Goal: Transaction & Acquisition: Purchase product/service

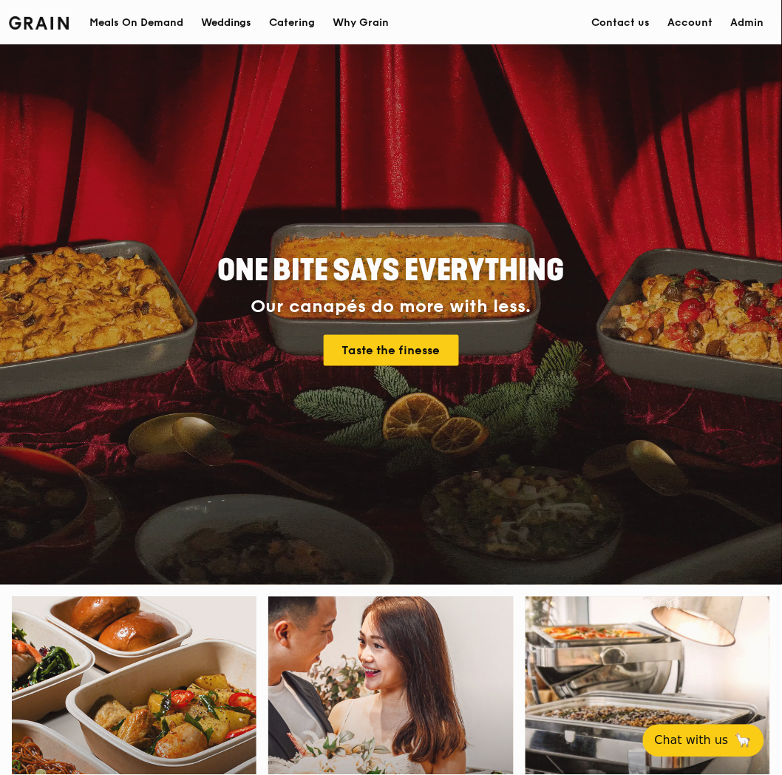
scroll to position [328, 0]
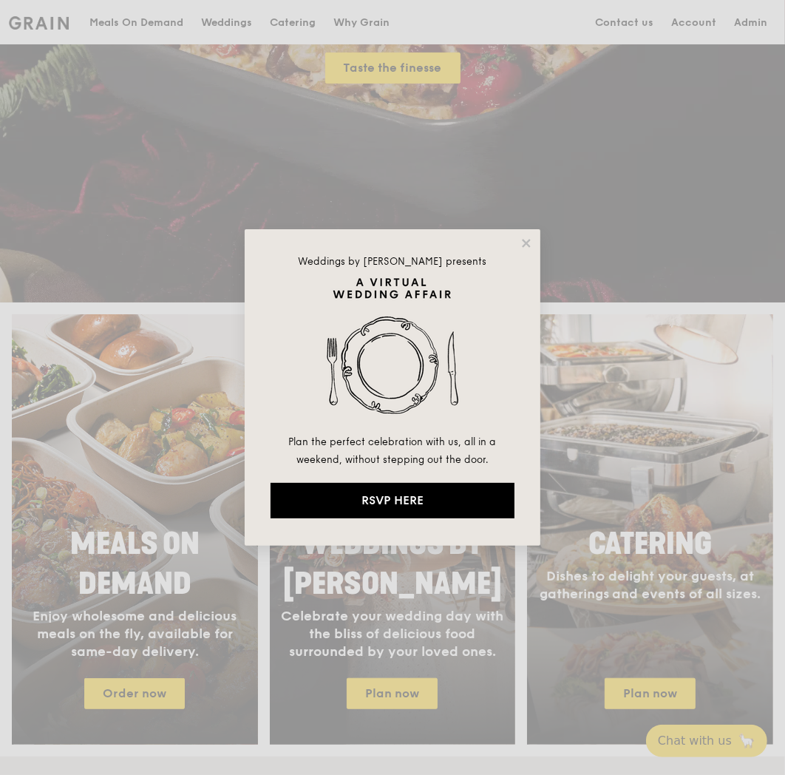
drag, startPoint x: 104, startPoint y: 713, endPoint x: 117, endPoint y: 697, distance: 20.0
click at [105, 713] on div "Weddings by [PERSON_NAME] presents Plan the perfect celebration with us, all in…" at bounding box center [392, 387] width 785 height 775
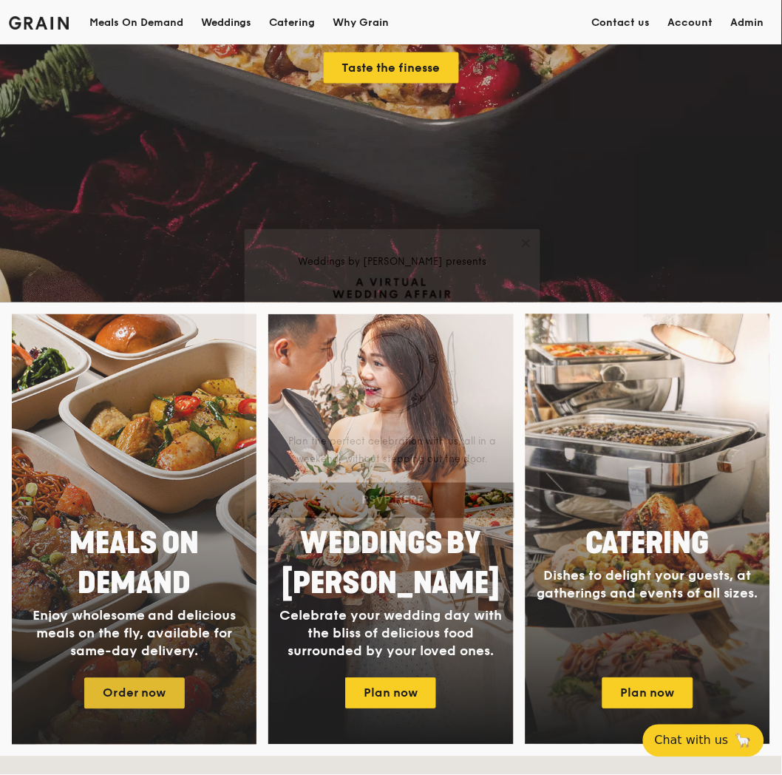
click at [120, 691] on link "Order now" at bounding box center [134, 693] width 101 height 31
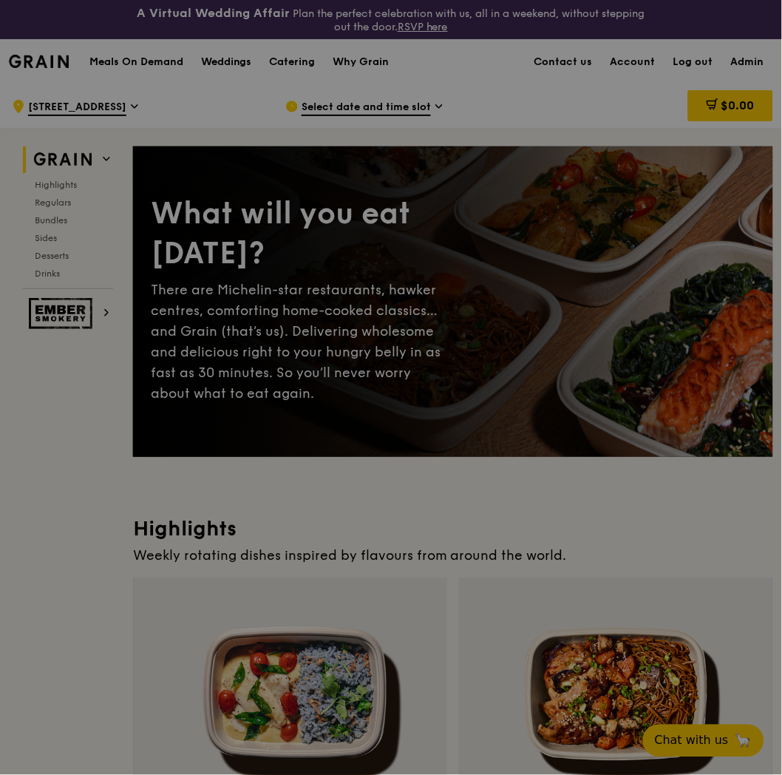
scroll to position [574, 0]
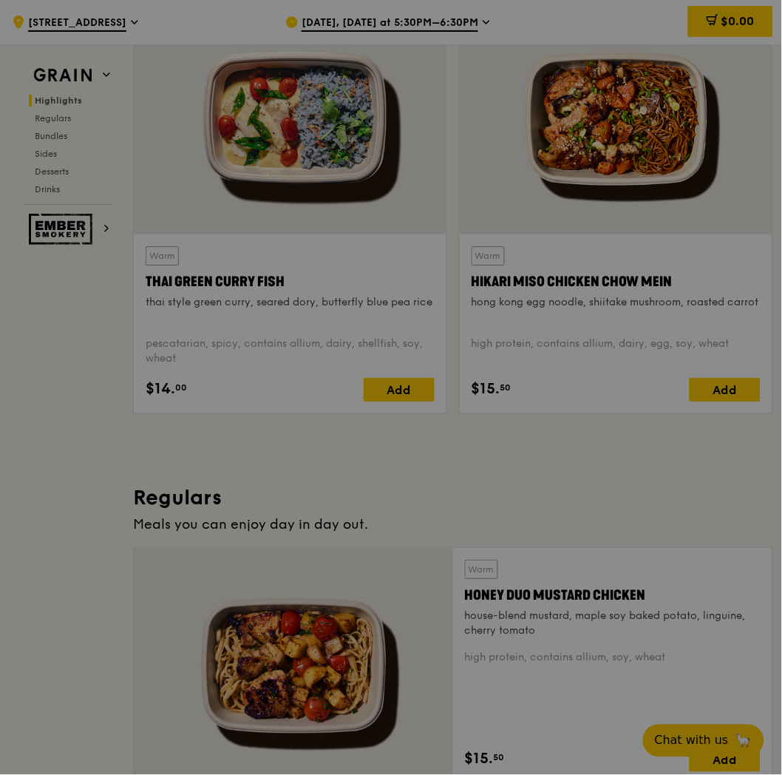
click at [21, 461] on div at bounding box center [391, 387] width 782 height 775
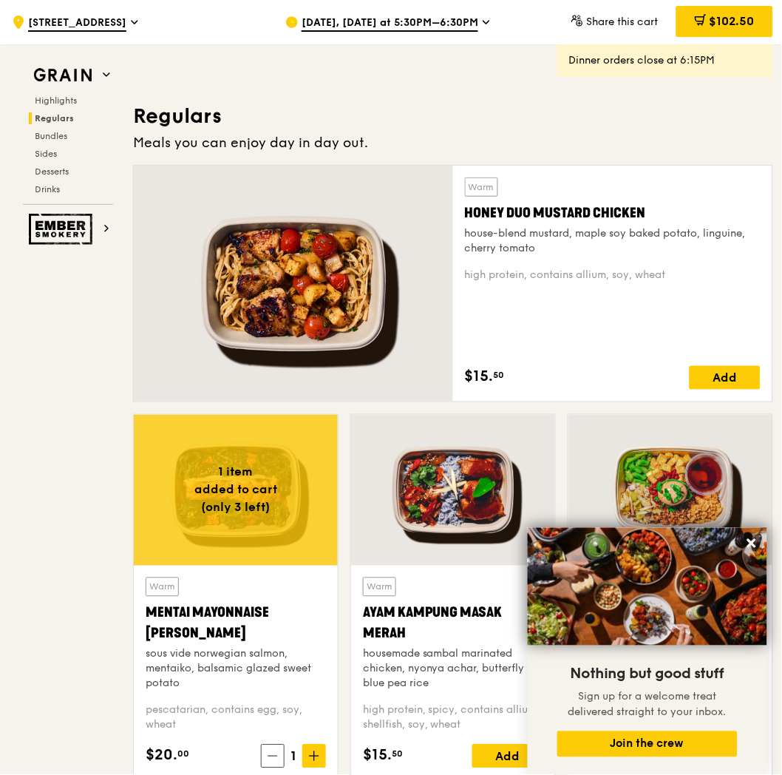
scroll to position [1068, 0]
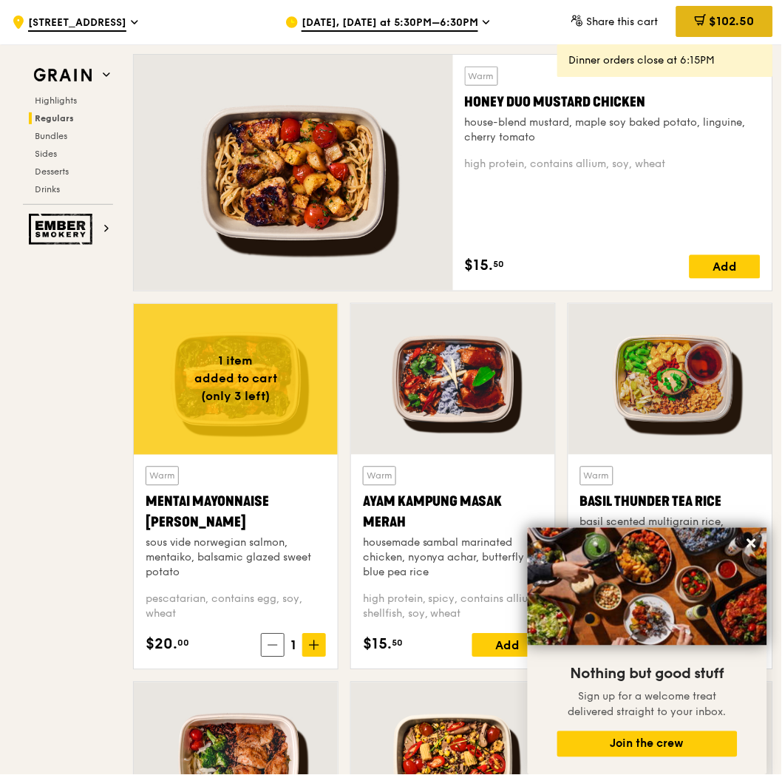
click at [703, 27] on span at bounding box center [701, 22] width 12 height 16
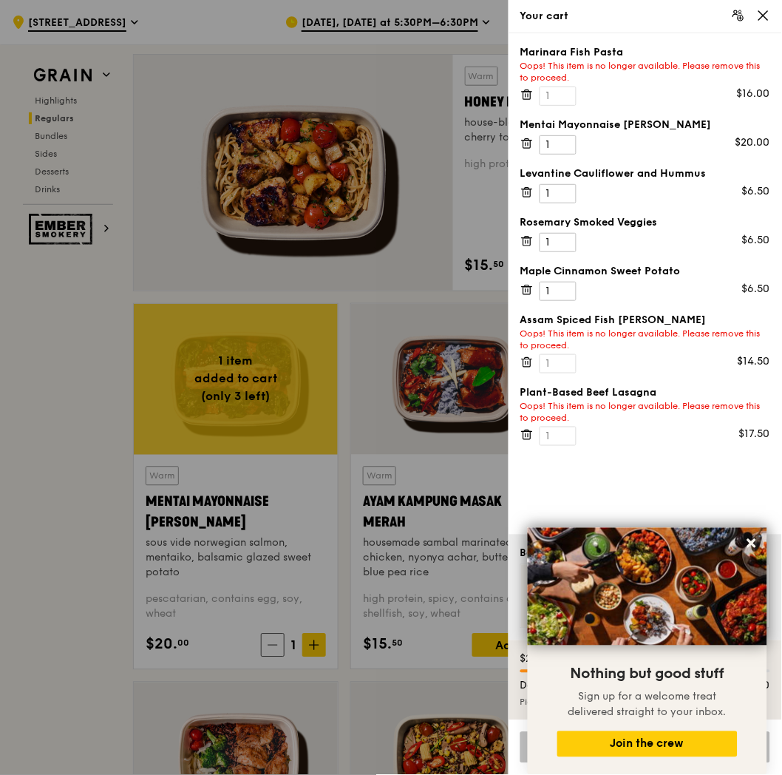
click at [527, 96] on icon at bounding box center [526, 94] width 13 height 13
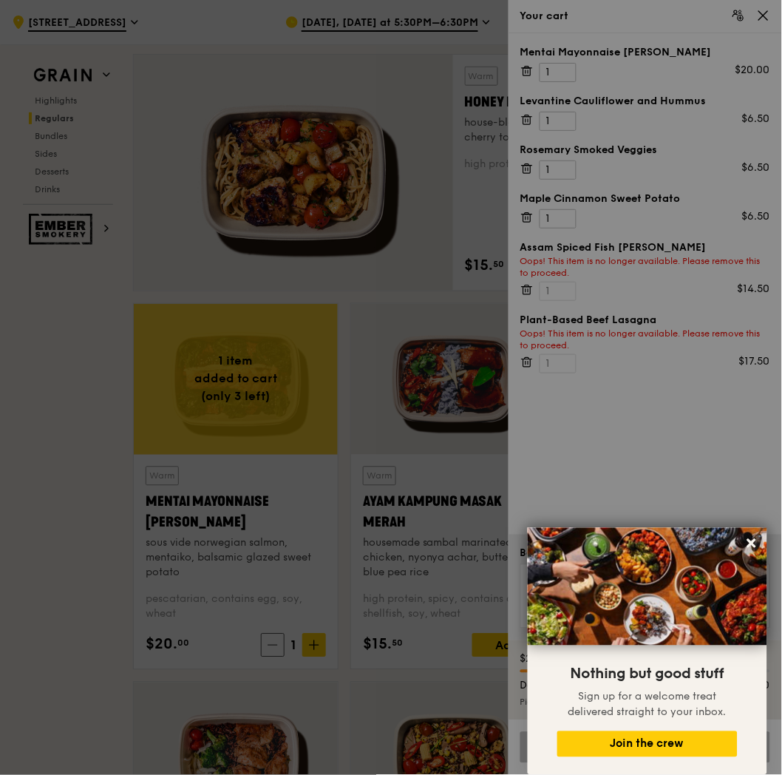
click at [526, 71] on icon at bounding box center [526, 70] width 13 height 13
click at [526, 71] on div at bounding box center [391, 387] width 782 height 775
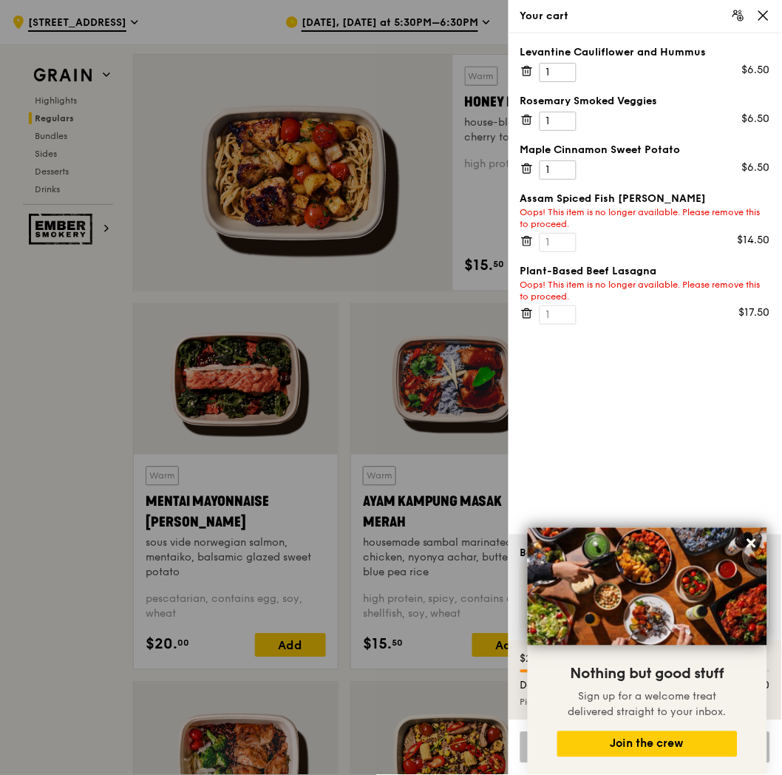
click at [526, 71] on icon at bounding box center [526, 70] width 13 height 13
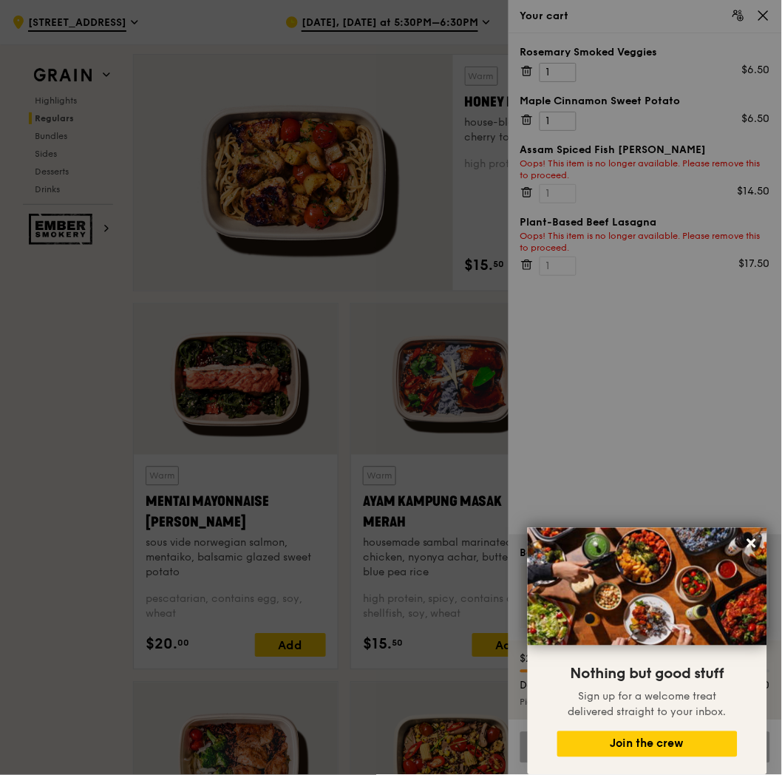
click at [526, 72] on div at bounding box center [391, 387] width 782 height 775
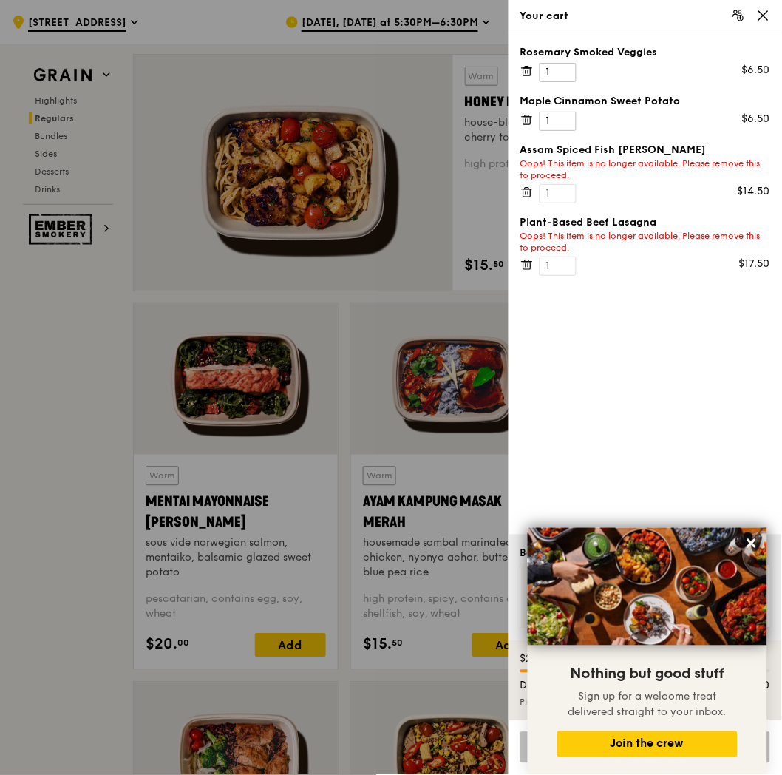
click at [526, 72] on icon at bounding box center [526, 70] width 13 height 13
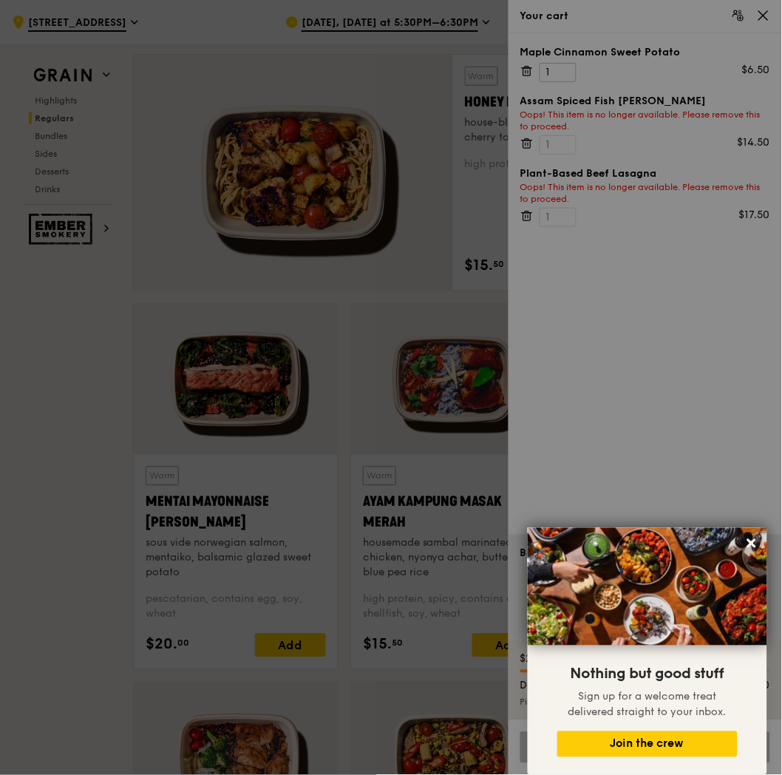
click at [526, 72] on div at bounding box center [391, 387] width 782 height 775
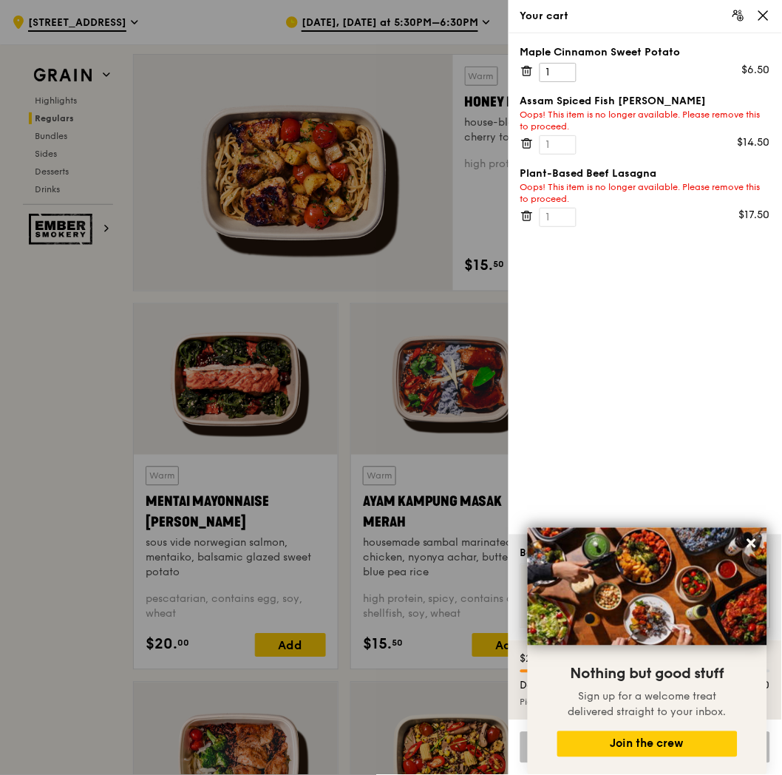
click at [526, 72] on icon at bounding box center [526, 70] width 13 height 13
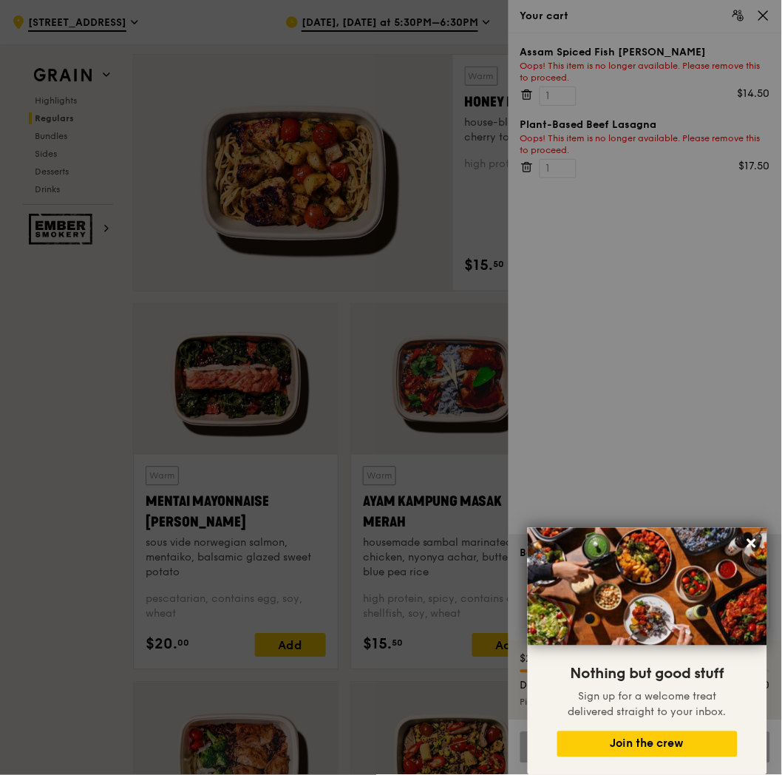
click at [526, 72] on div at bounding box center [391, 387] width 782 height 775
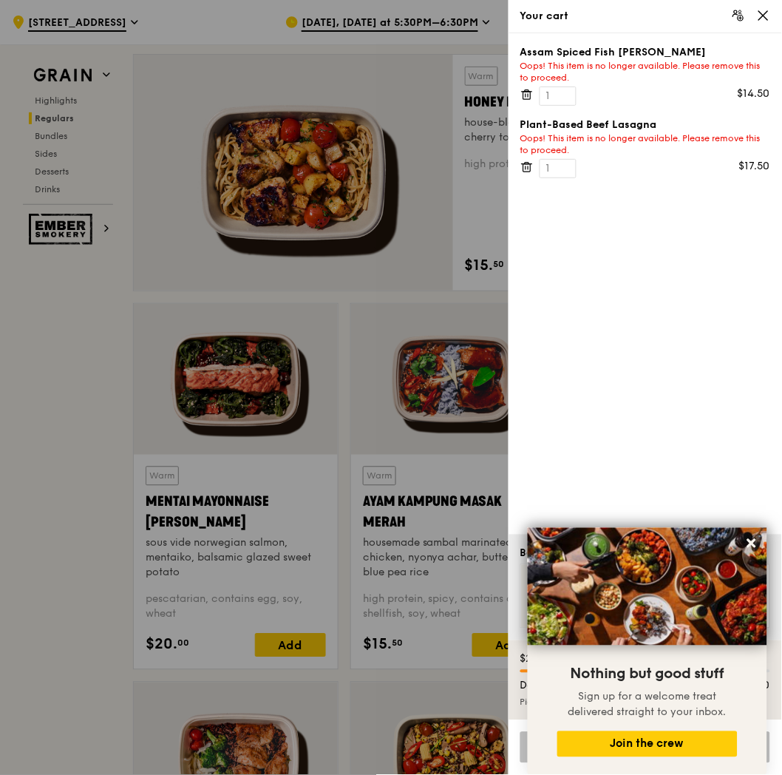
click at [530, 88] on icon at bounding box center [526, 94] width 13 height 13
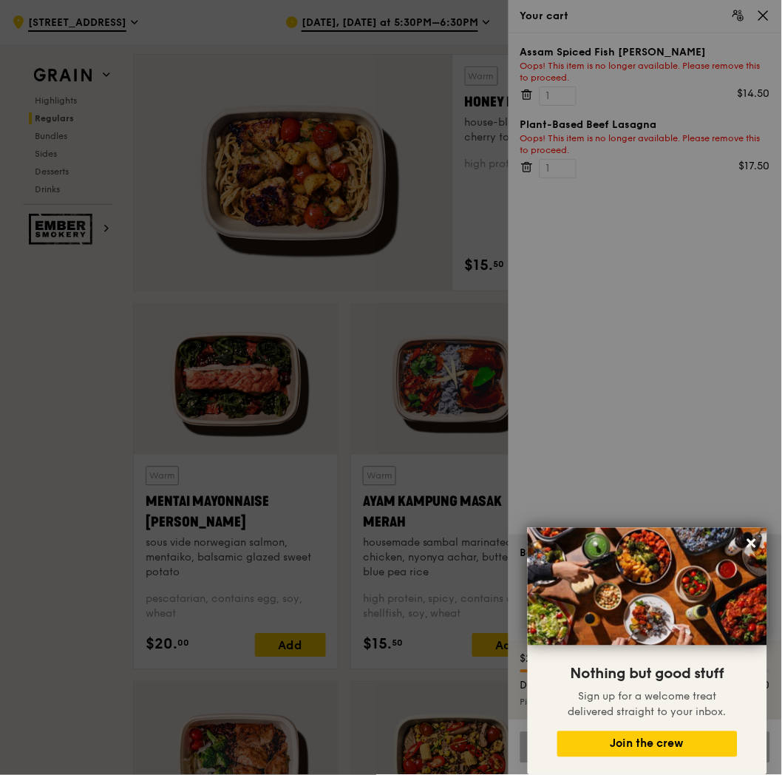
click at [530, 94] on div at bounding box center [391, 387] width 782 height 775
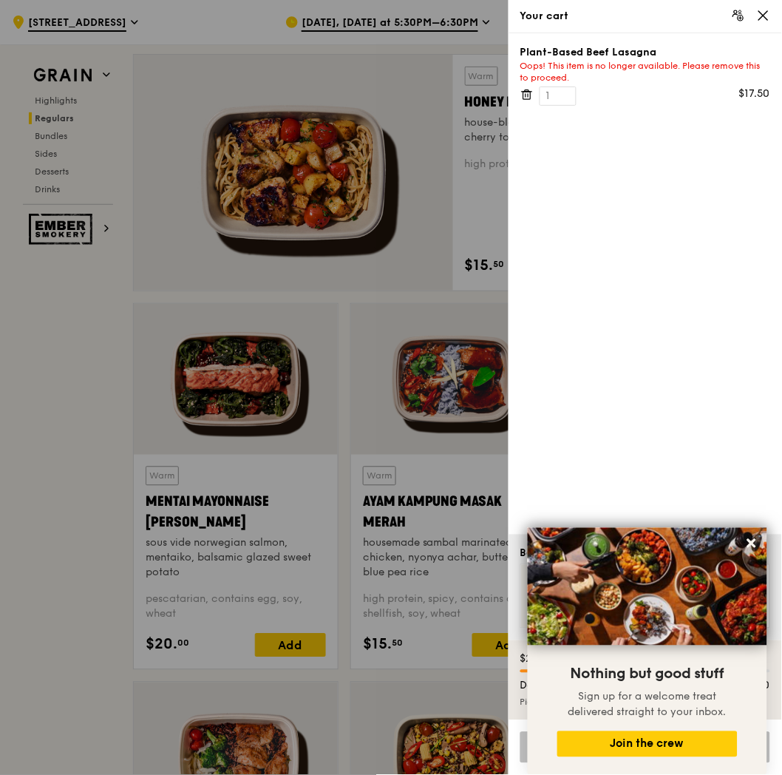
click at [529, 94] on icon at bounding box center [529, 95] width 0 height 3
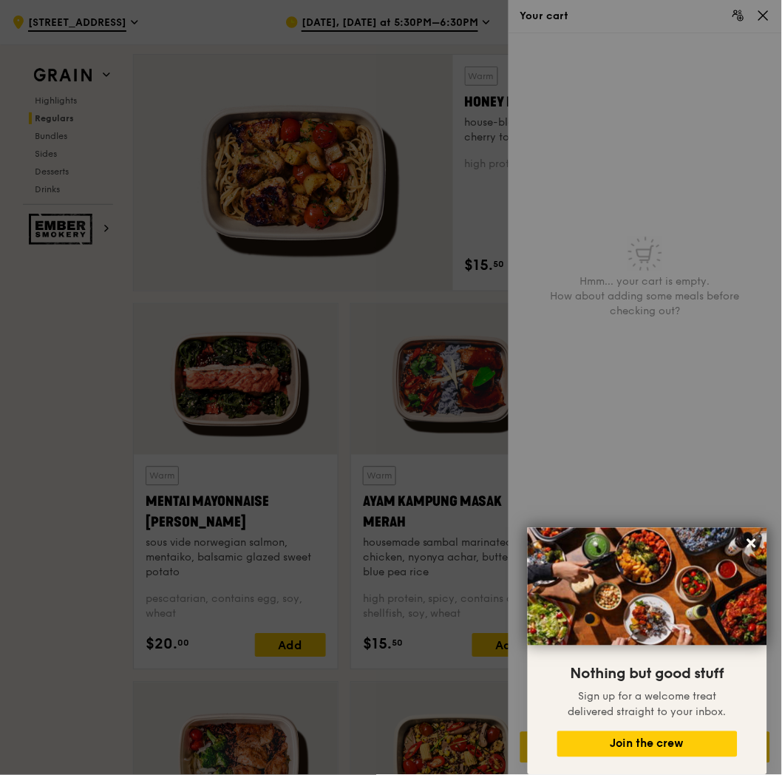
click at [767, 15] on icon at bounding box center [763, 15] width 13 height 13
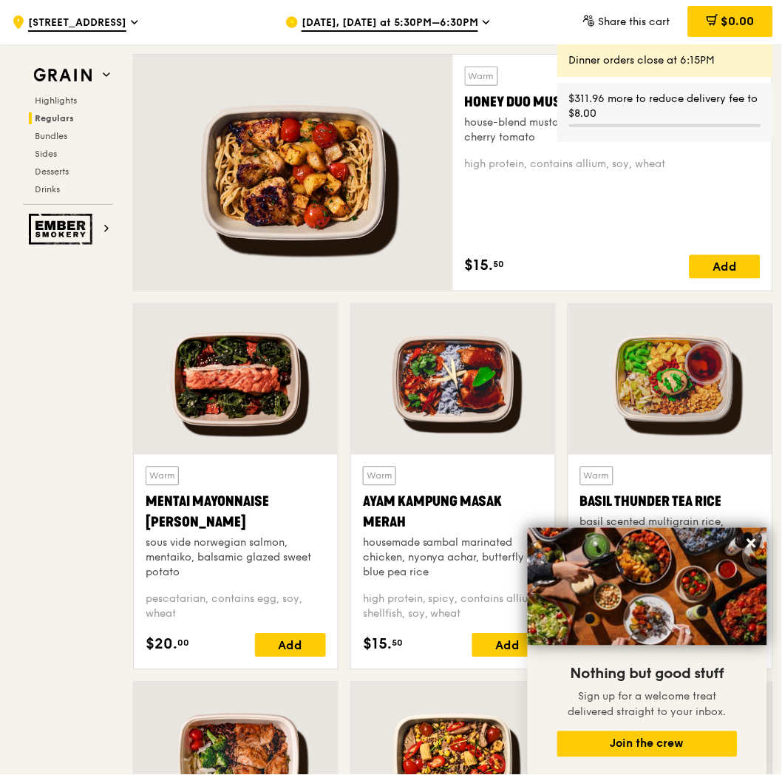
click at [230, 383] on div at bounding box center [236, 379] width 204 height 151
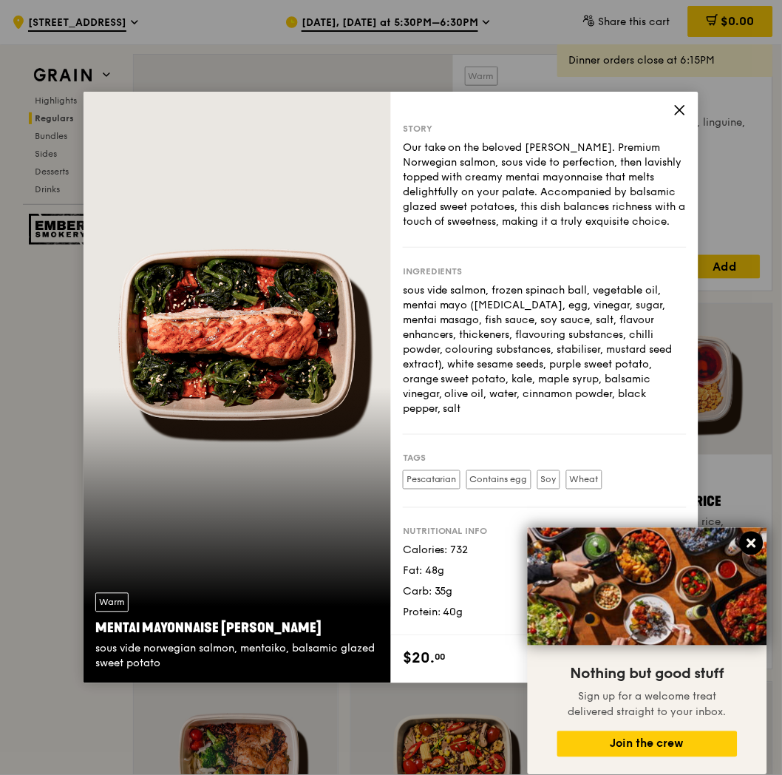
click at [752, 543] on icon at bounding box center [751, 543] width 9 height 9
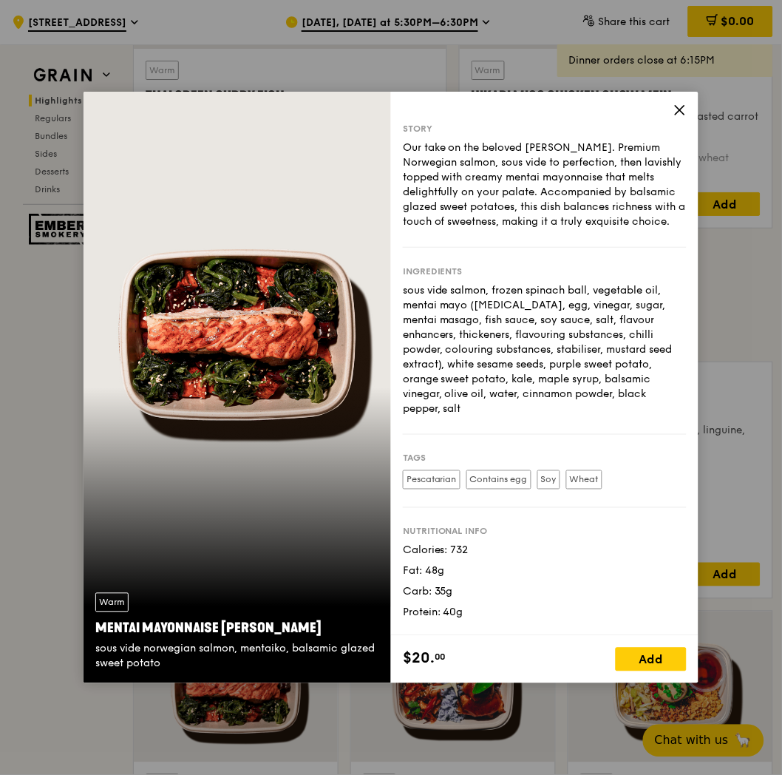
scroll to position [739, 0]
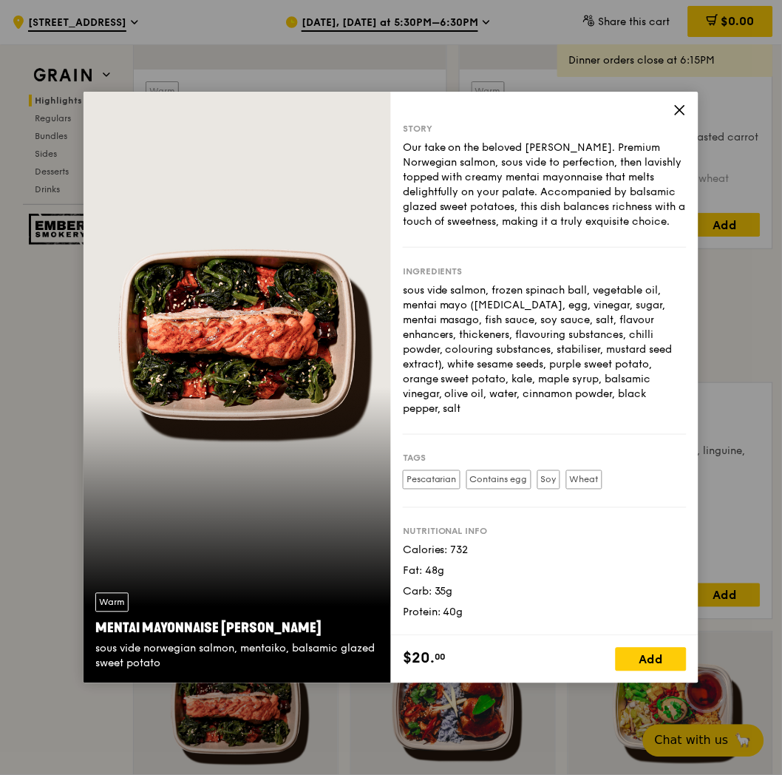
click at [671, 109] on div "Story Our take on the beloved mentaiko salmon. Premium Norwegian salmon, sous v…" at bounding box center [545, 364] width 308 height 544
click at [684, 106] on icon at bounding box center [680, 110] width 9 height 9
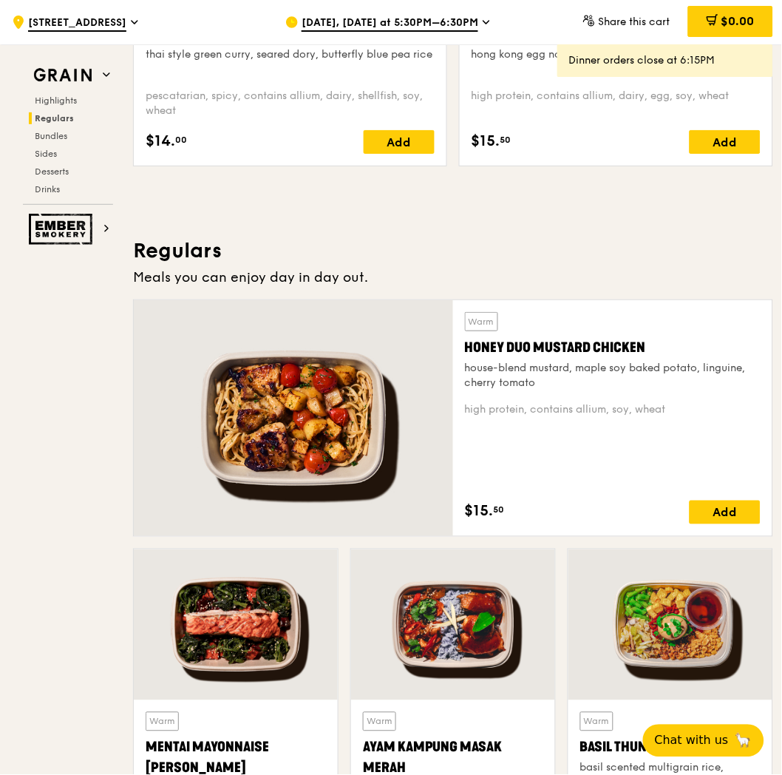
scroll to position [1232, 0]
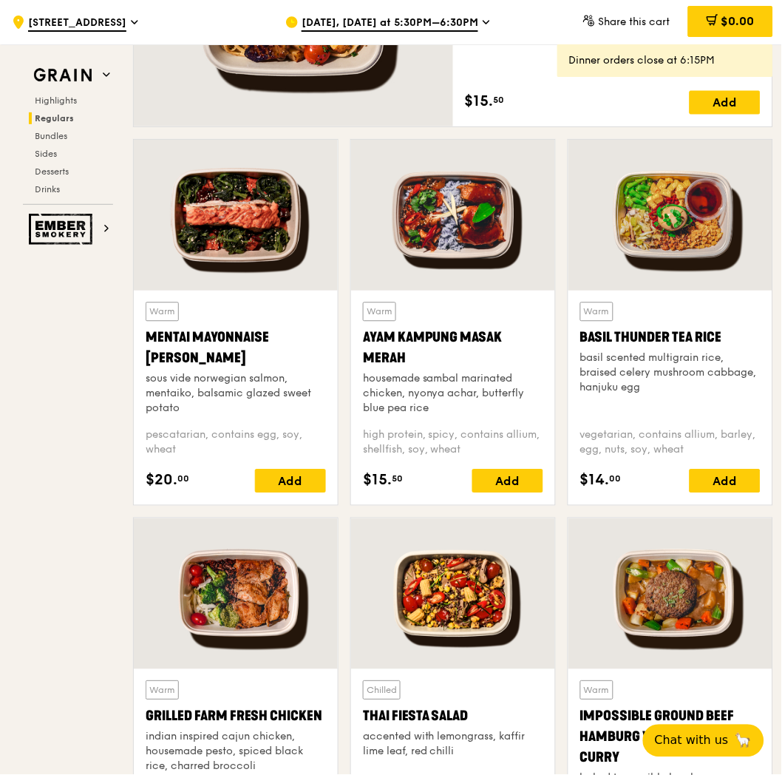
click at [241, 259] on div at bounding box center [236, 215] width 204 height 151
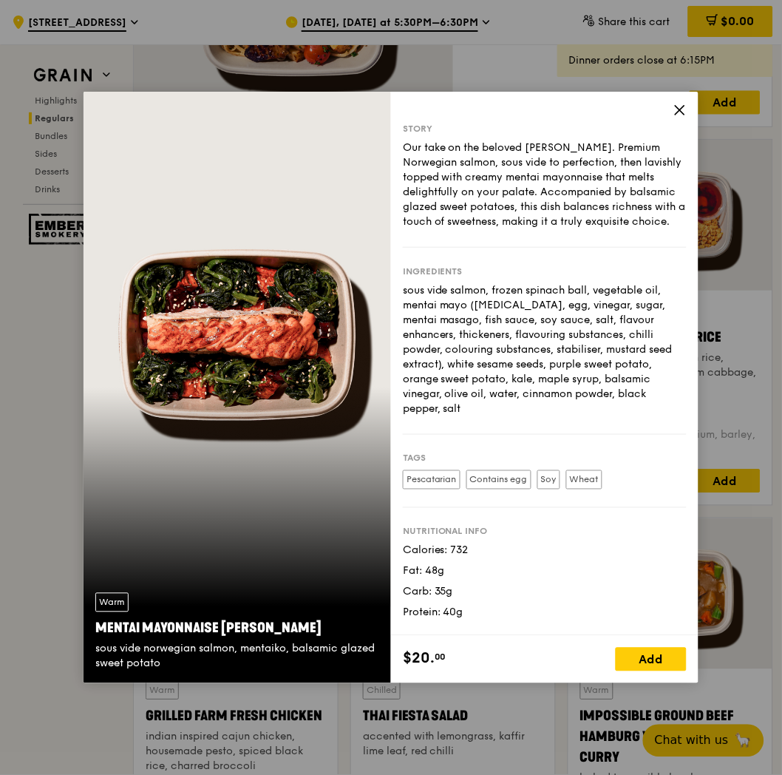
click at [681, 111] on icon at bounding box center [680, 110] width 9 height 9
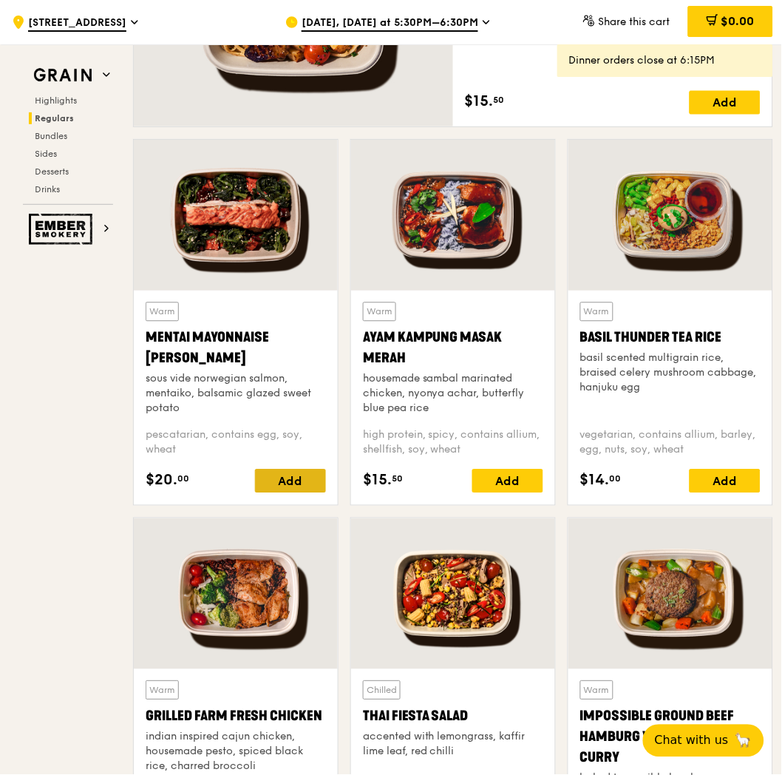
click at [299, 479] on div "Add" at bounding box center [290, 481] width 71 height 24
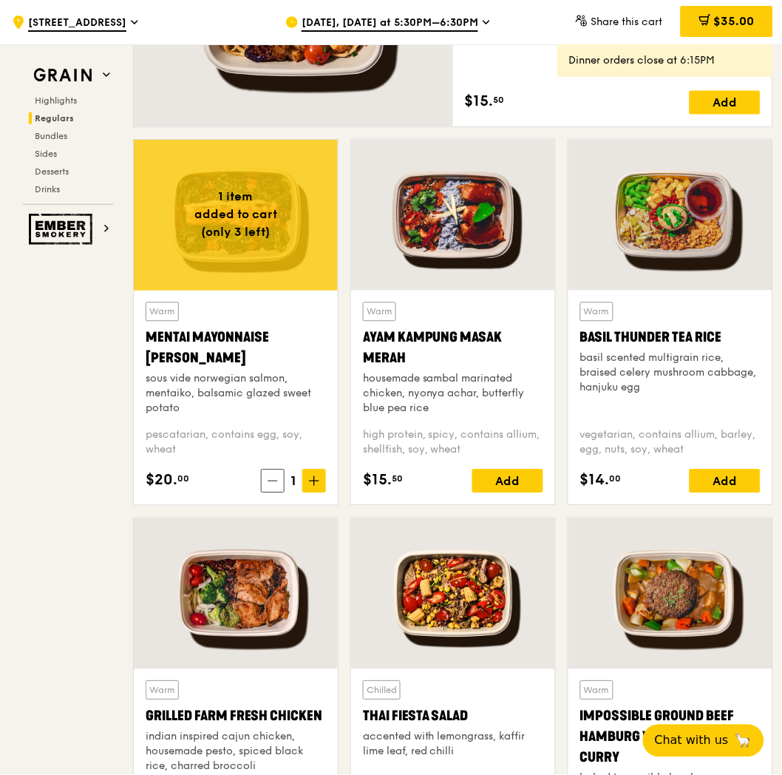
drag, startPoint x: 59, startPoint y: 415, endPoint x: 225, endPoint y: 316, distance: 194.0
click at [448, 230] on div at bounding box center [453, 215] width 204 height 151
click at [283, 489] on span at bounding box center [273, 481] width 24 height 24
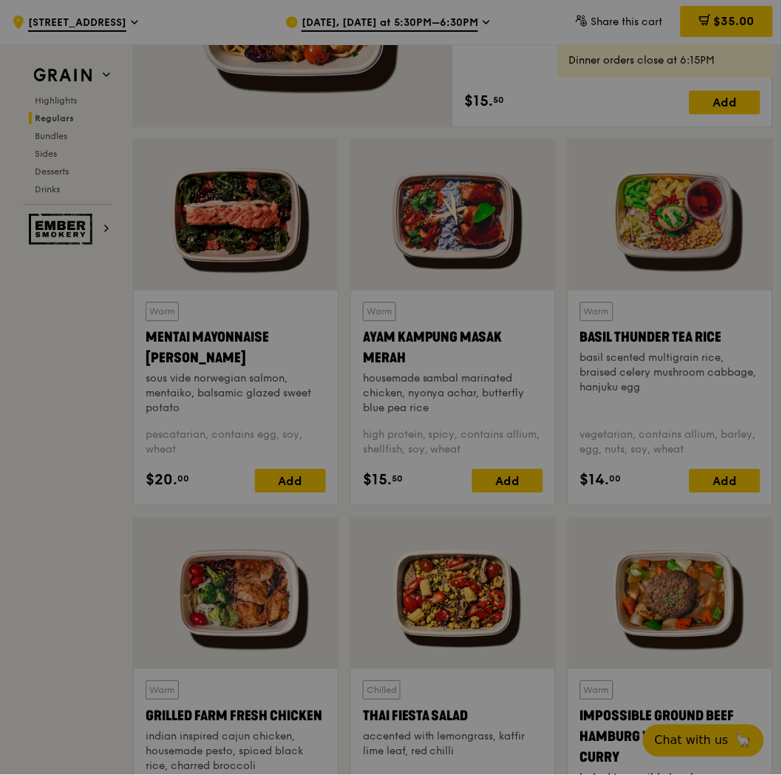
click at [43, 491] on div at bounding box center [391, 387] width 782 height 775
click at [447, 232] on div at bounding box center [391, 387] width 782 height 775
click at [501, 477] on div at bounding box center [391, 387] width 782 height 775
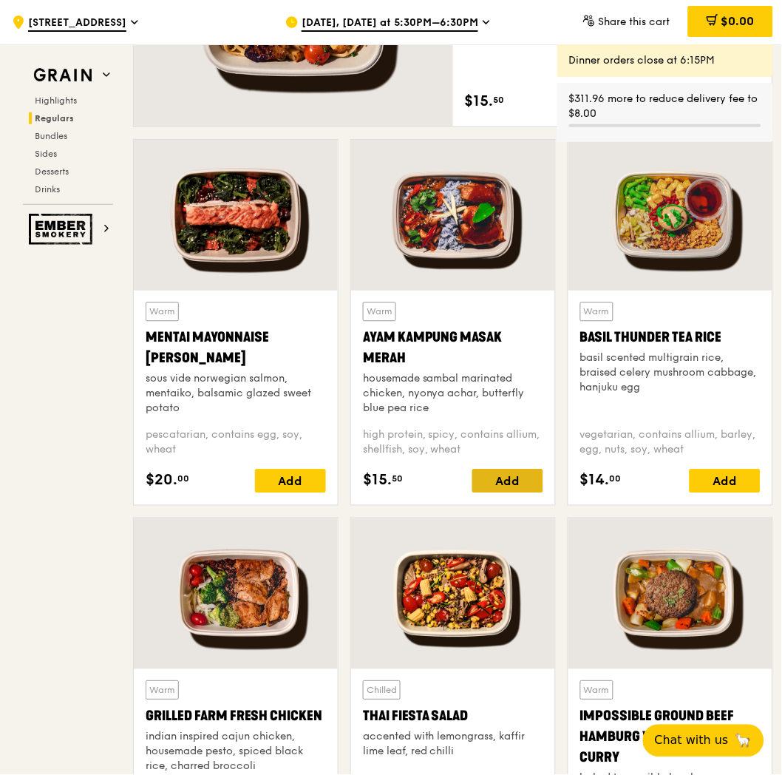
click at [512, 470] on div "Add" at bounding box center [507, 481] width 71 height 24
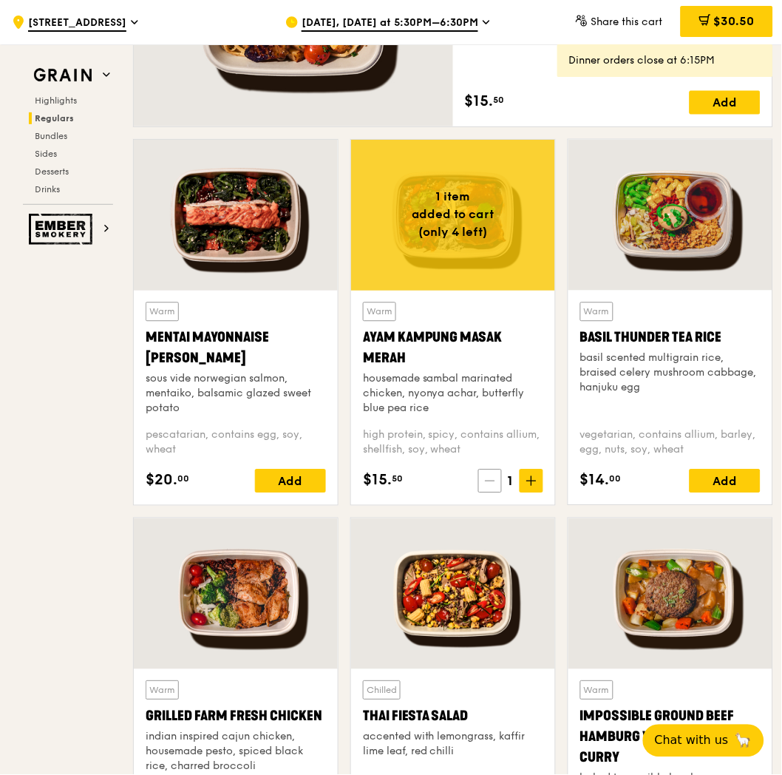
click at [479, 483] on span at bounding box center [490, 481] width 24 height 24
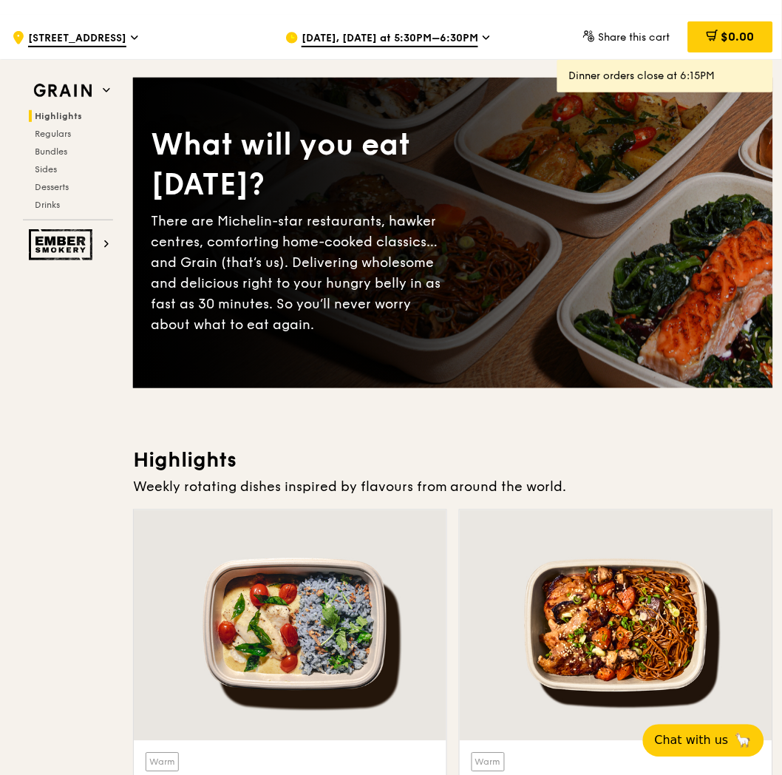
scroll to position [0, 0]
